Goal: Task Accomplishment & Management: Use online tool/utility

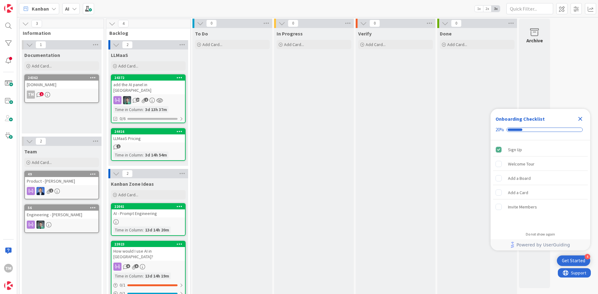
click at [83, 96] on div "TM 1" at bounding box center [62, 95] width 74 height 8
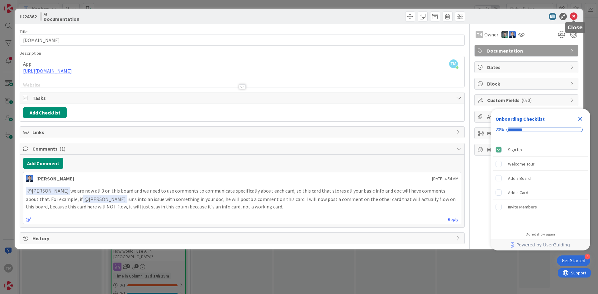
click at [577, 18] on icon at bounding box center [573, 16] width 7 height 7
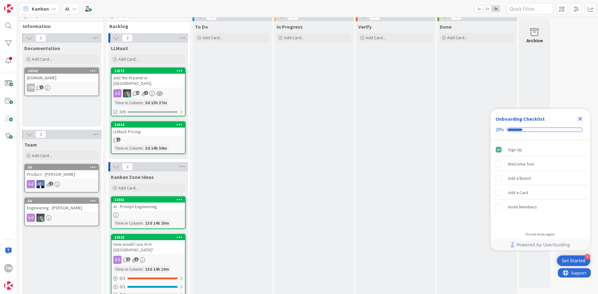
scroll to position [12, 0]
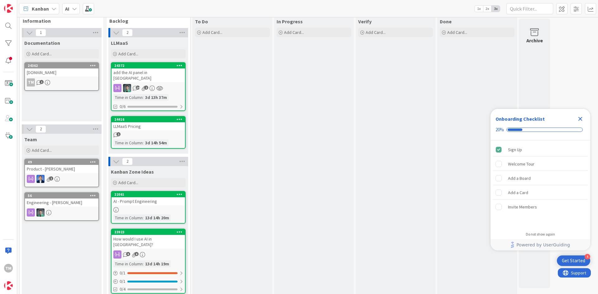
click at [154, 74] on div "add the AI panel in [GEOGRAPHIC_DATA]" at bounding box center [149, 76] width 74 height 14
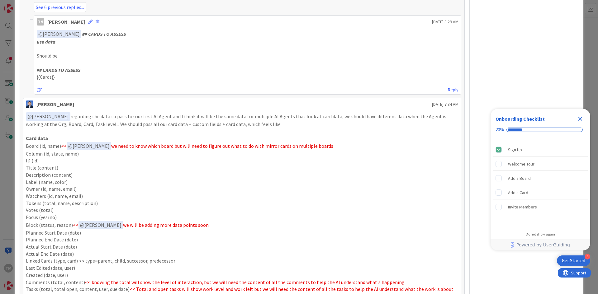
scroll to position [488, 0]
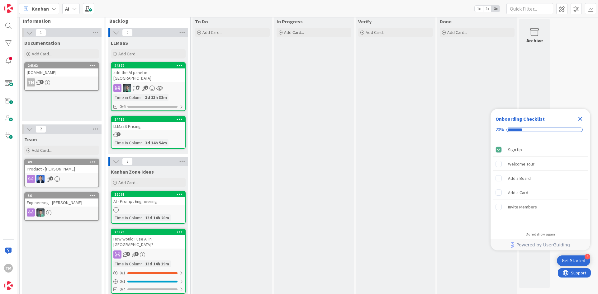
click at [293, 133] on div "In Progress Add Card..." at bounding box center [314, 159] width 80 height 287
click at [578, 121] on icon "Close Checklist" at bounding box center [580, 118] width 7 height 7
